Goal: Find specific page/section: Find specific page/section

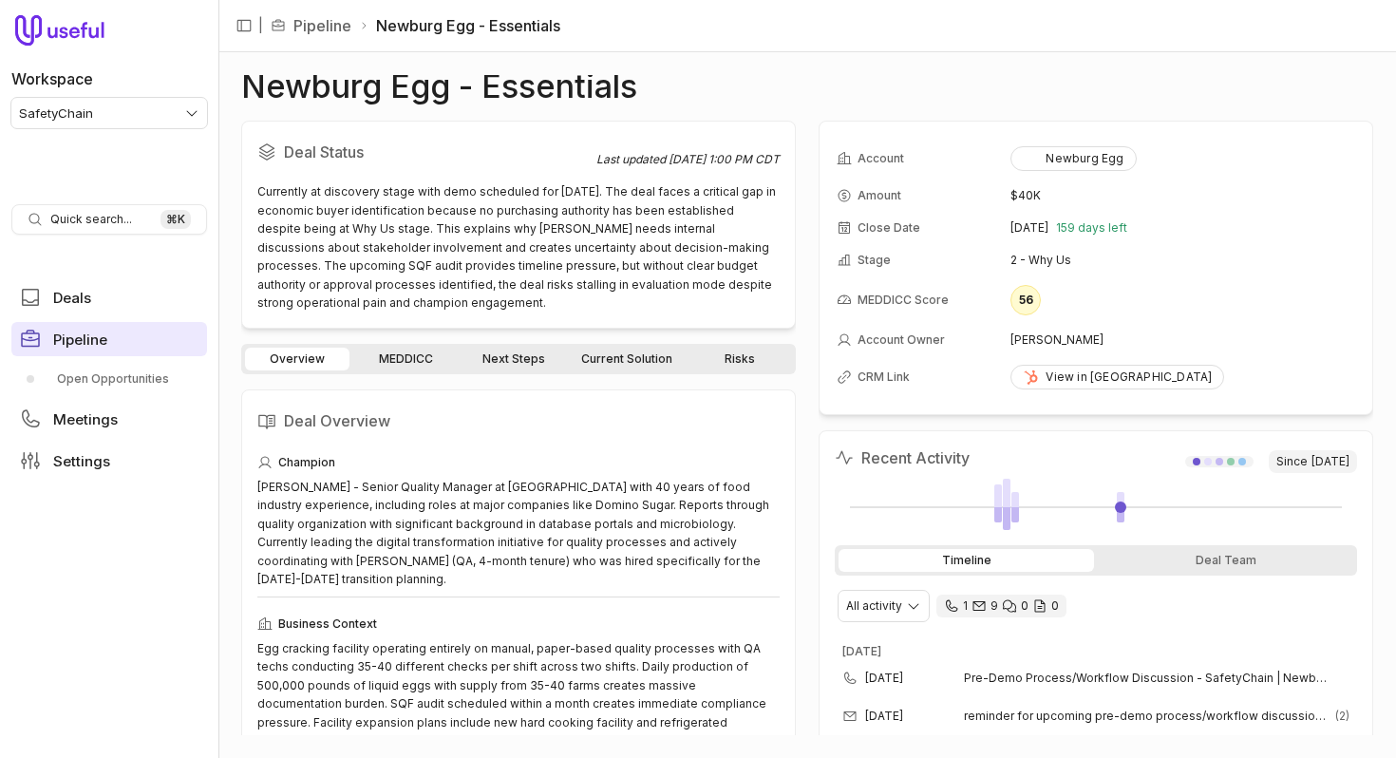
click at [125, 339] on link "Pipeline" at bounding box center [109, 339] width 196 height 34
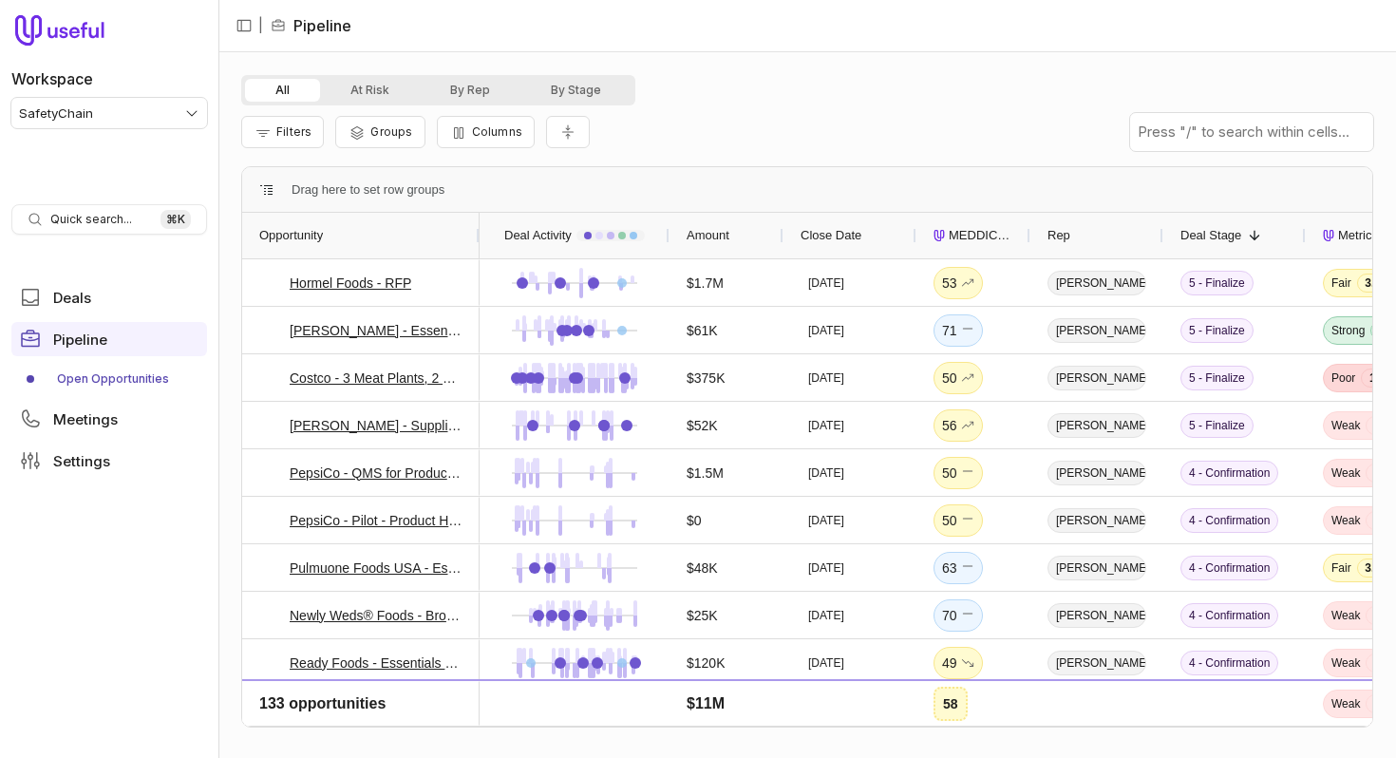
click at [978, 245] on span "MEDDICC Score" at bounding box center [981, 235] width 65 height 23
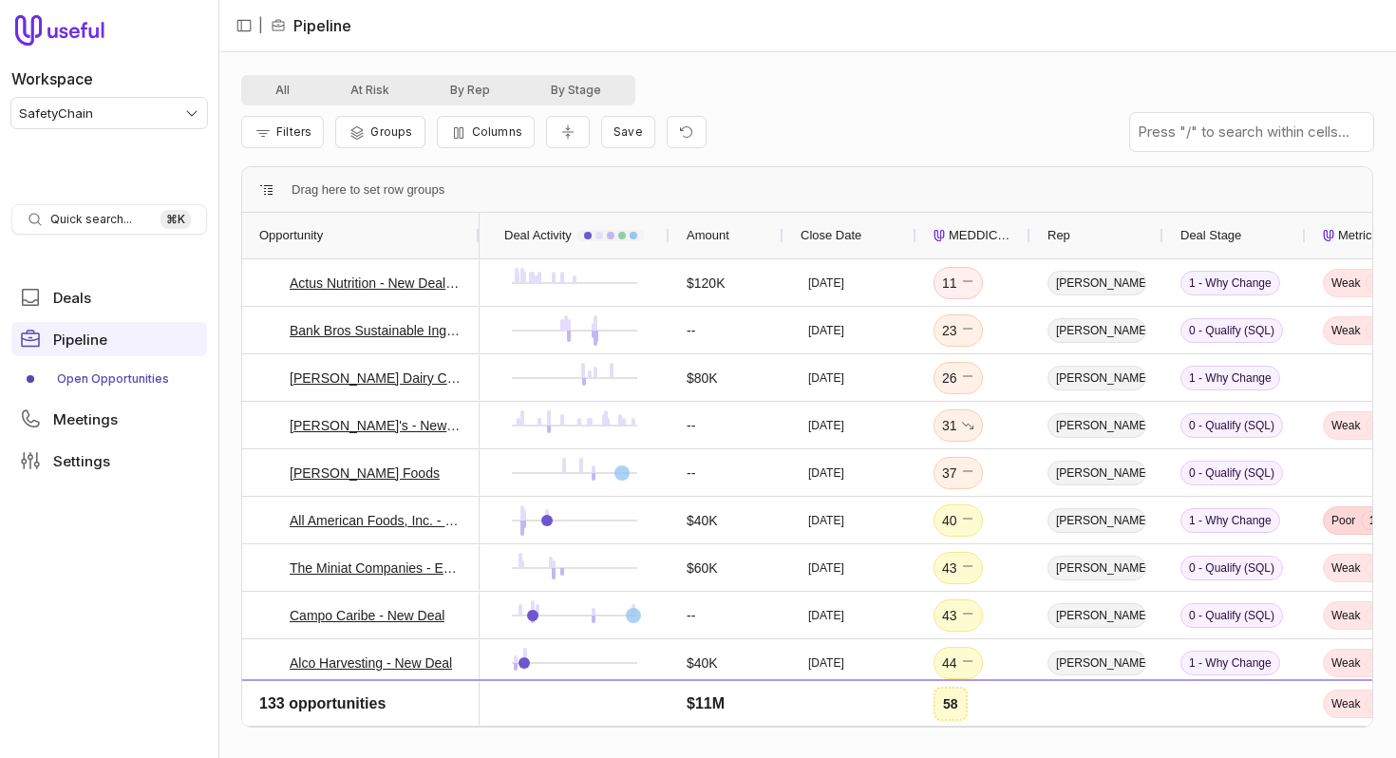
click at [978, 245] on span "MEDDICC Score" at bounding box center [981, 235] width 65 height 23
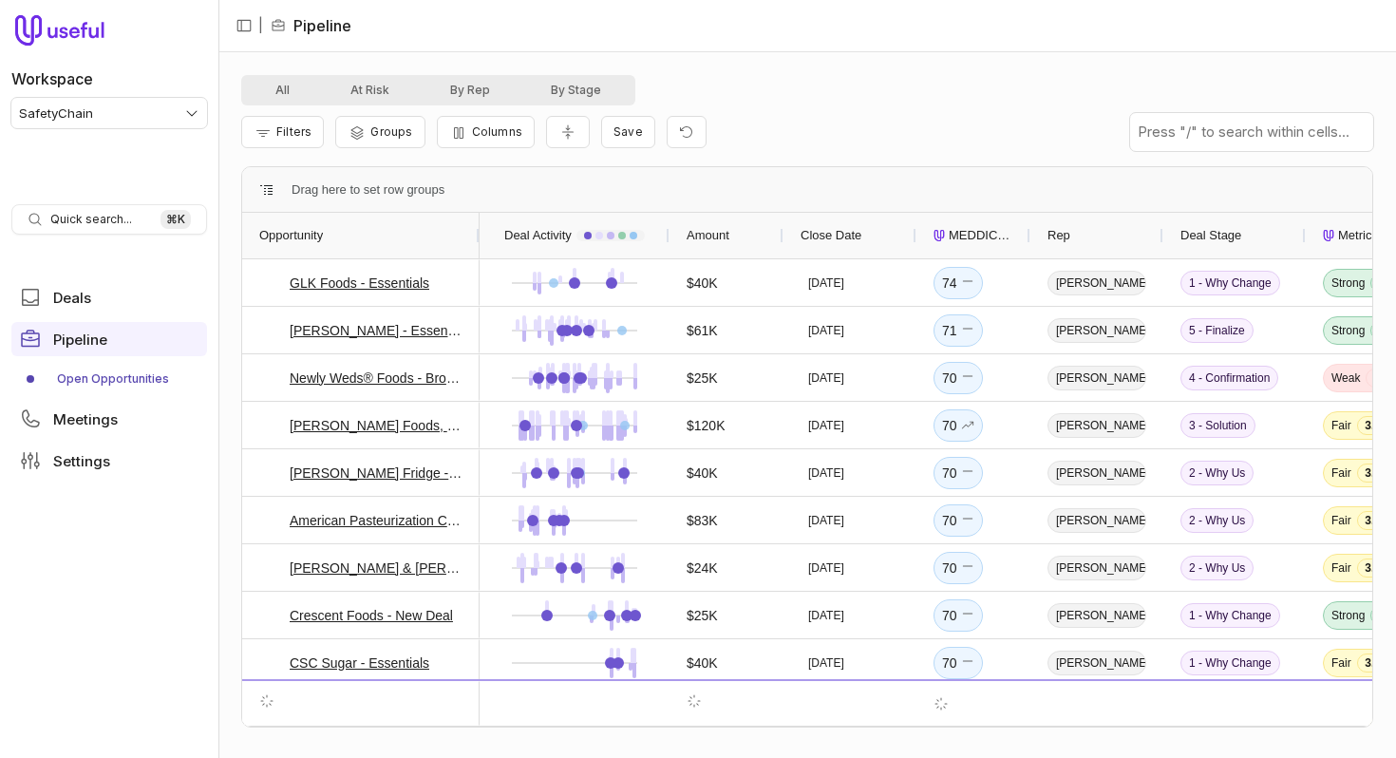
click at [978, 245] on span "MEDDICC Score" at bounding box center [981, 235] width 65 height 23
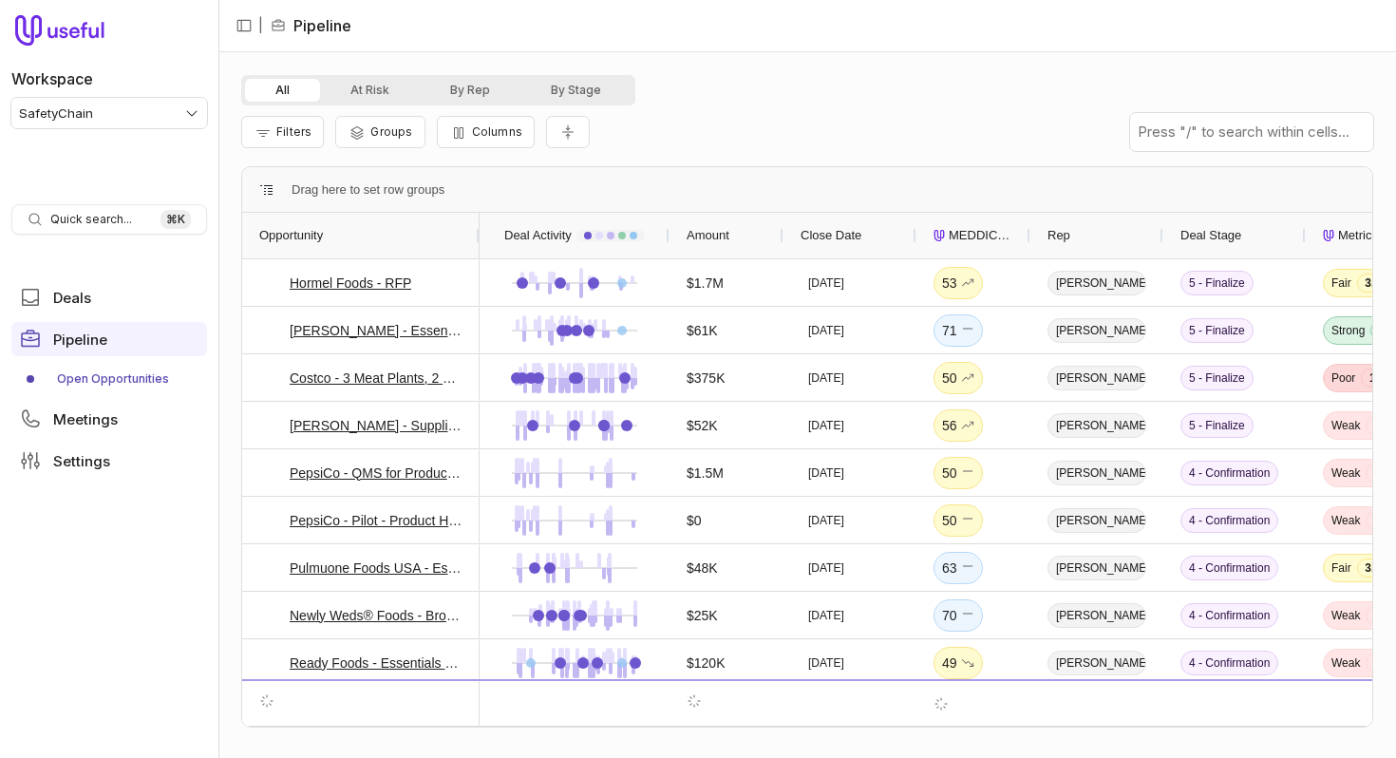
click at [978, 245] on span "MEDDICC Score" at bounding box center [981, 235] width 65 height 23
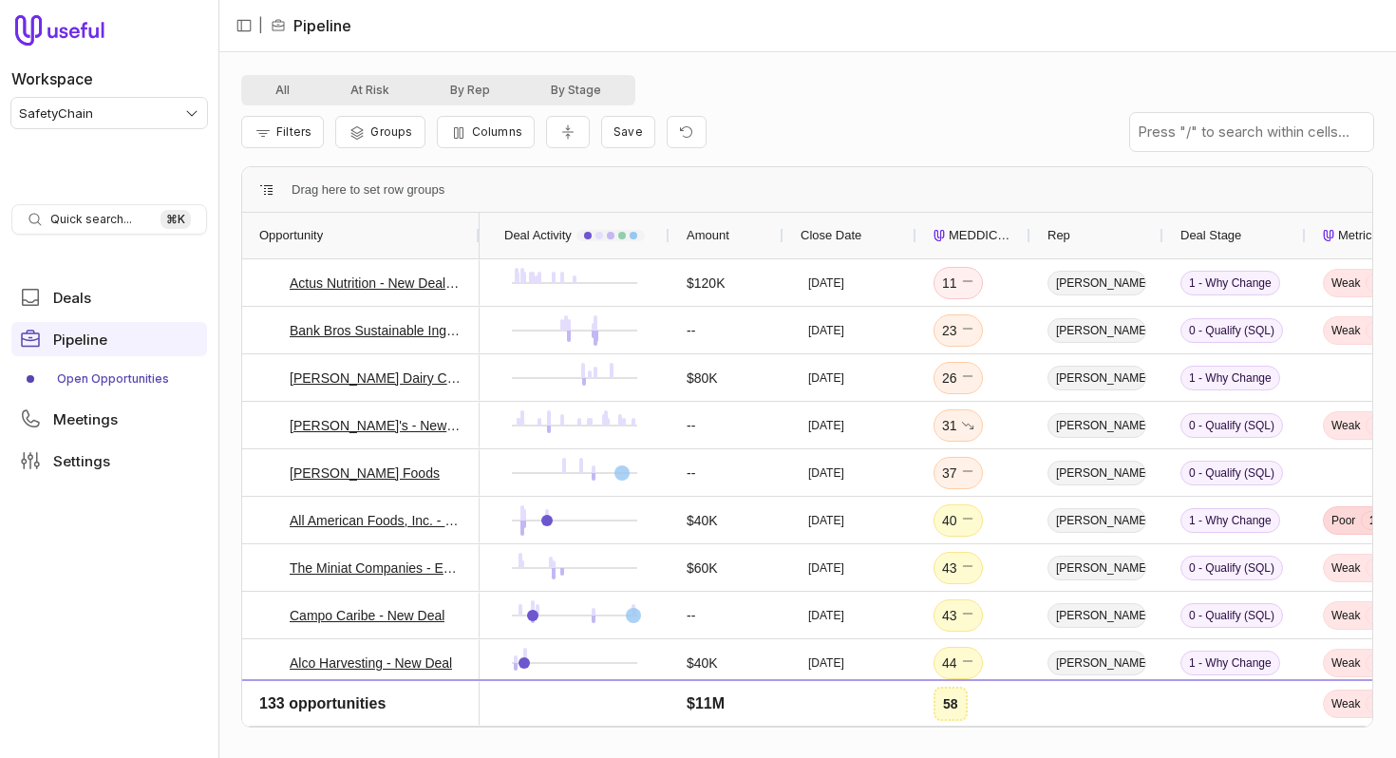
click at [978, 245] on span "MEDDICC Score" at bounding box center [981, 235] width 65 height 23
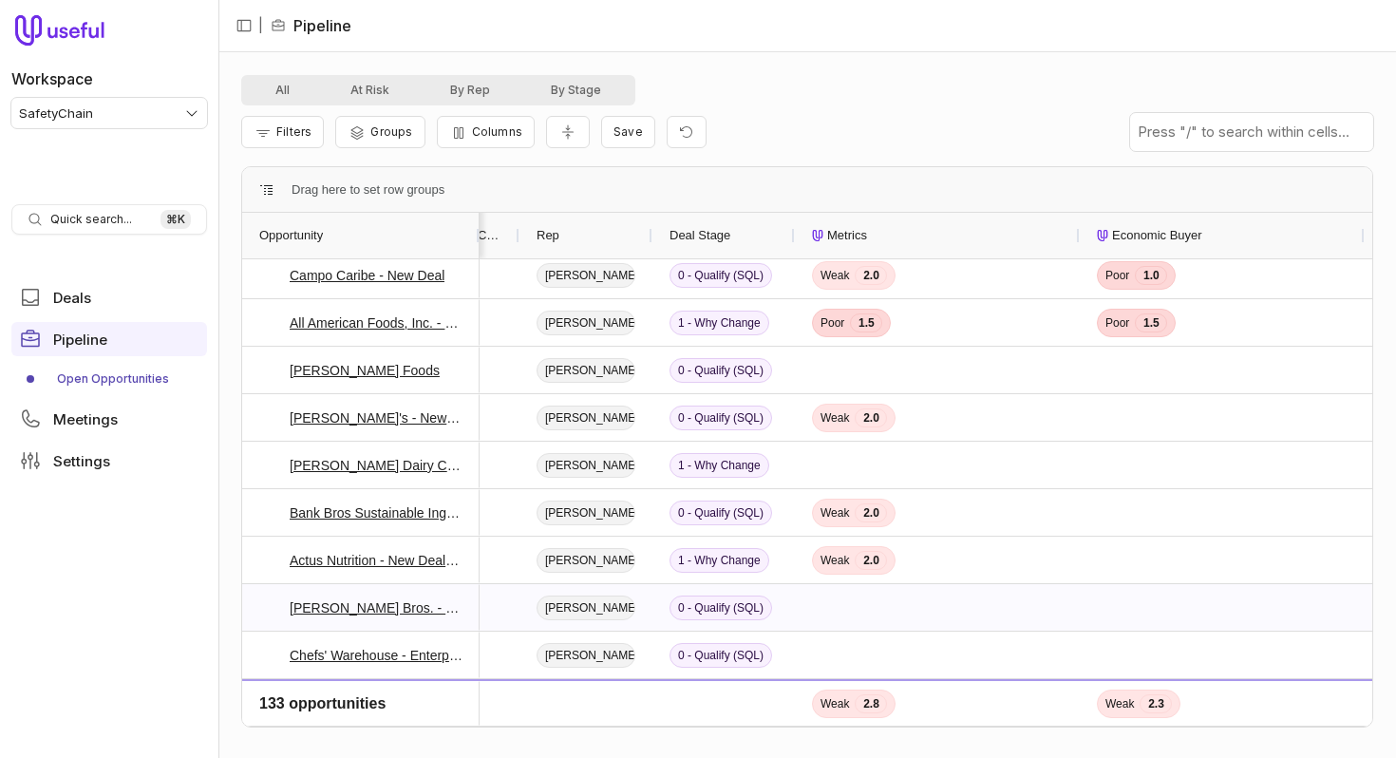
scroll to position [0, 564]
